Goal: Navigation & Orientation: Find specific page/section

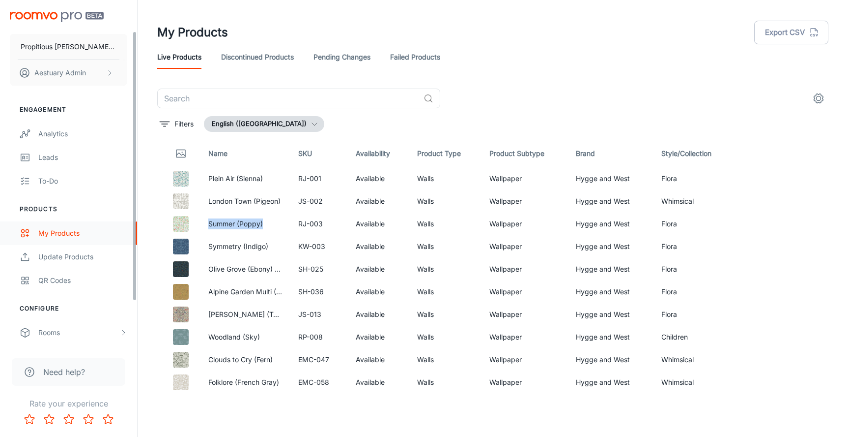
scroll to position [97, 0]
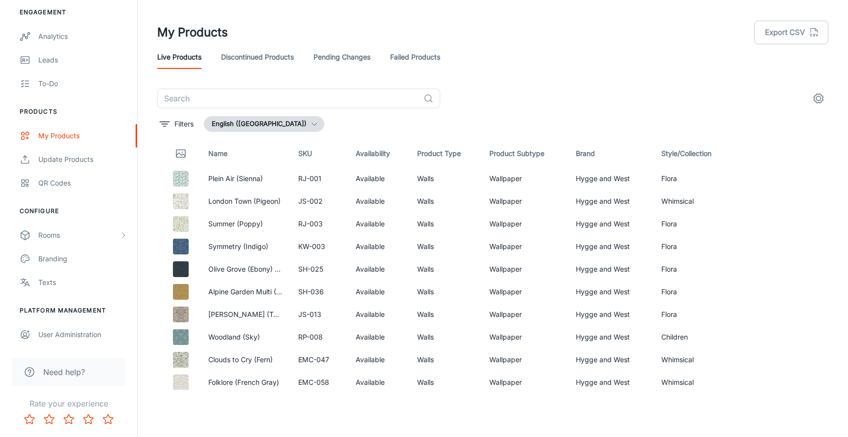
click at [79, 310] on li "Platform Management" at bounding box center [68, 310] width 137 height 9
click at [77, 330] on div "User Administration" at bounding box center [82, 334] width 89 height 11
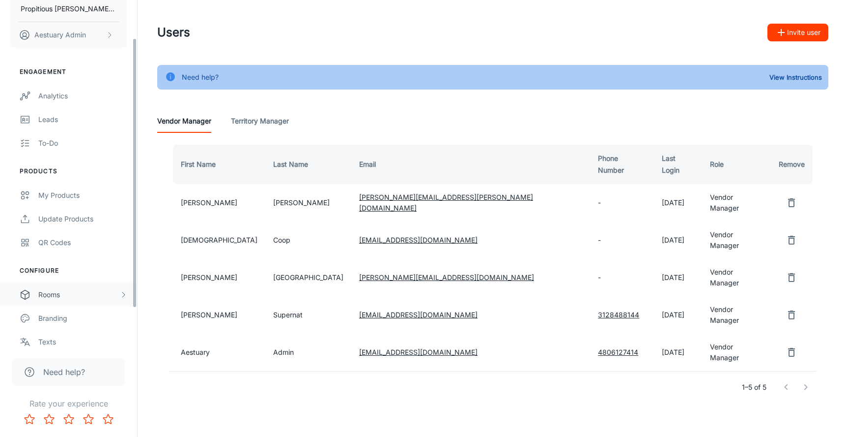
scroll to position [97, 0]
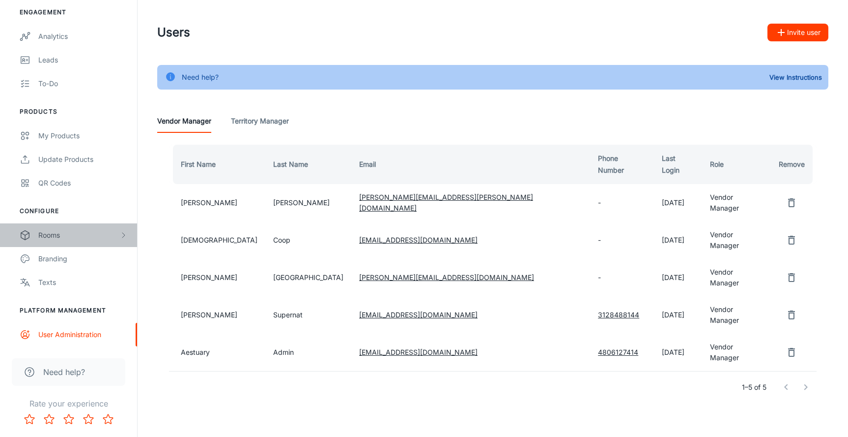
click at [95, 234] on div "Rooms" at bounding box center [78, 235] width 81 height 11
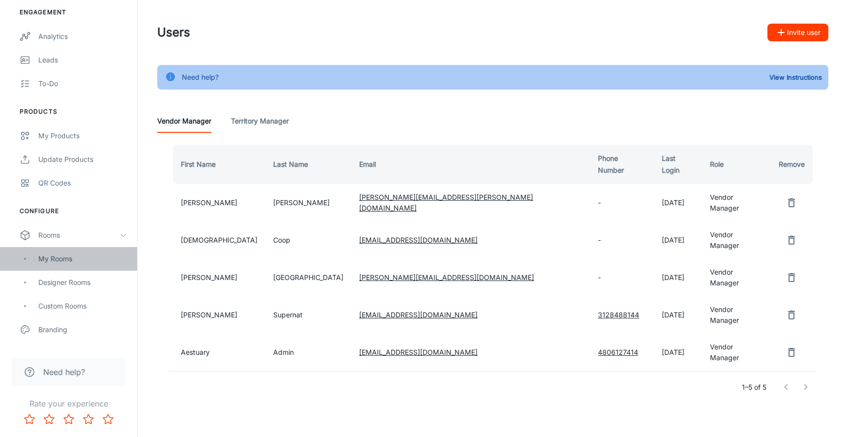
click at [103, 256] on div "My Rooms" at bounding box center [82, 258] width 89 height 11
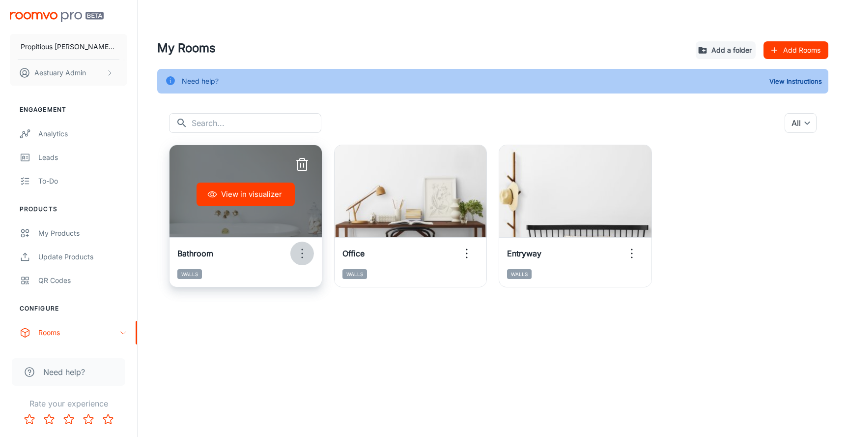
click at [304, 251] on icon "button" at bounding box center [302, 253] width 16 height 16
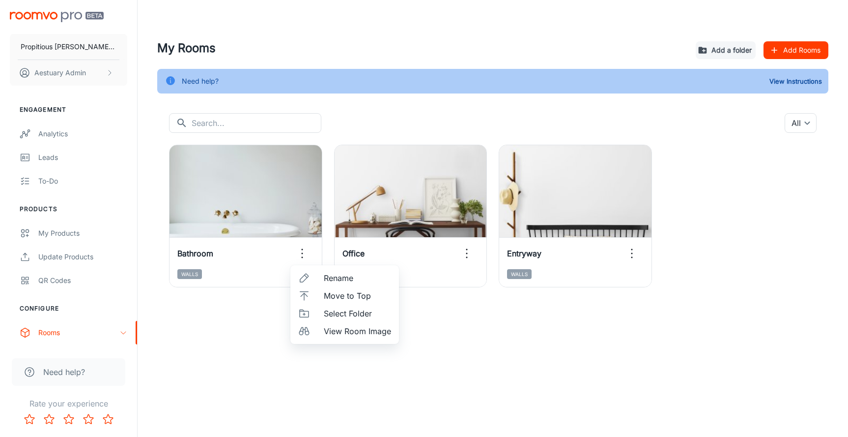
click at [101, 342] on div at bounding box center [424, 218] width 848 height 437
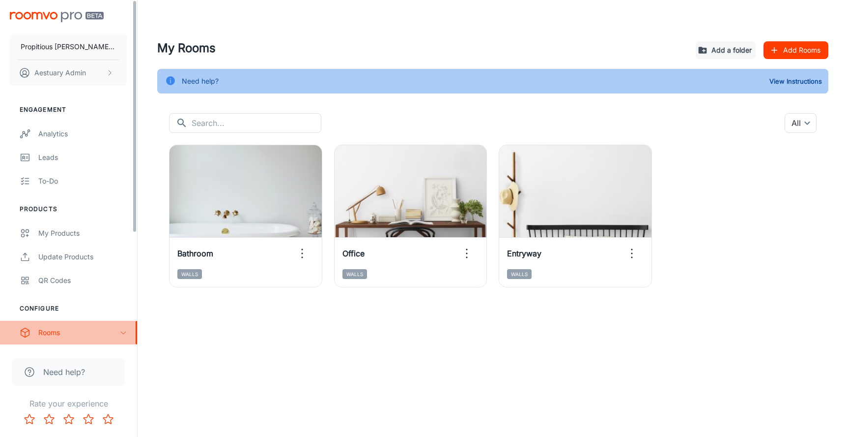
click at [112, 330] on div "Rooms" at bounding box center [78, 332] width 81 height 11
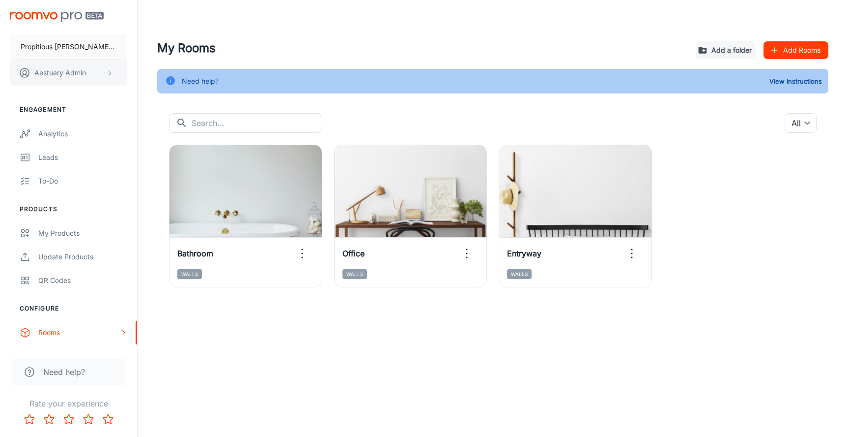
click at [90, 73] on button "Aestuary Admin" at bounding box center [68, 73] width 117 height 26
click at [726, 90] on div at bounding box center [424, 218] width 848 height 437
click at [783, 82] on button "View Instructions" at bounding box center [796, 81] width 58 height 15
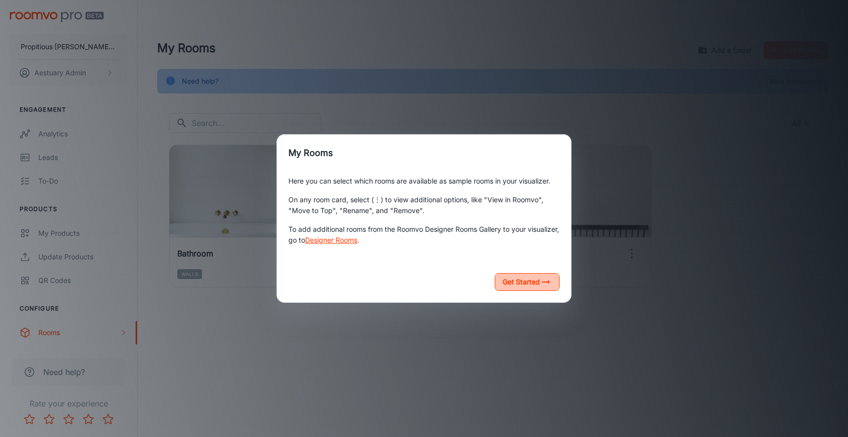
click at [535, 286] on button "Get Started" at bounding box center [527, 282] width 65 height 18
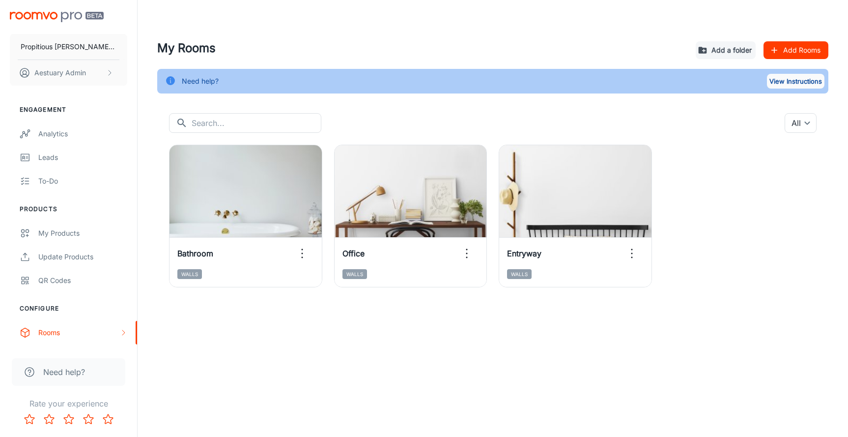
click at [783, 81] on button "View Instructions" at bounding box center [796, 81] width 58 height 15
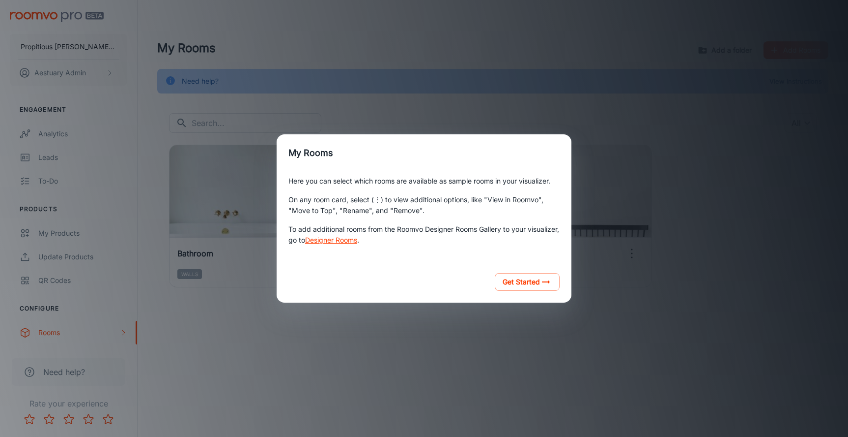
click at [537, 292] on div "Get Started" at bounding box center [424, 281] width 295 height 41
click at [534, 284] on button "Get Started" at bounding box center [527, 282] width 65 height 18
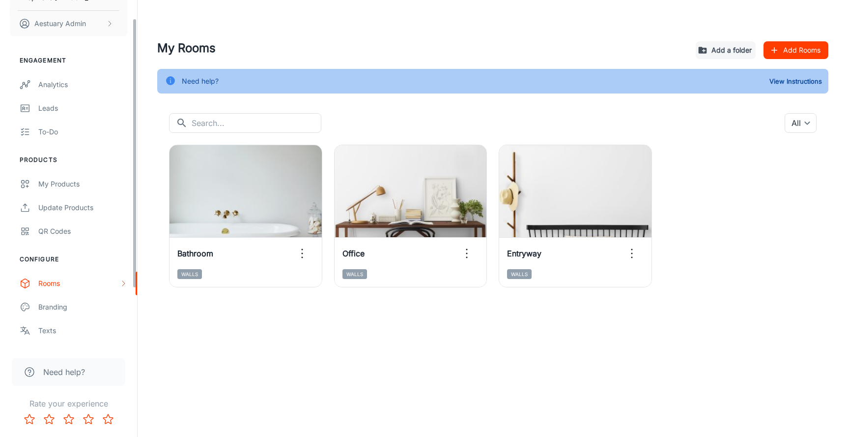
scroll to position [57, 0]
